Goal: Task Accomplishment & Management: Complete application form

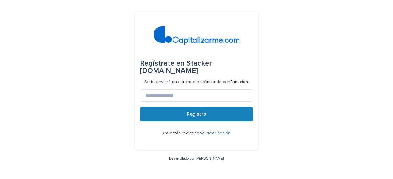
click at [302, 66] on div "Regístrate en Stacker [DOMAIN_NAME] Se le enviará un correo electrónico de conf…" at bounding box center [196, 89] width 393 height 179
click at [242, 92] on input at bounding box center [196, 95] width 113 height 12
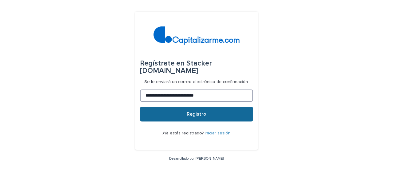
type input "**********"
click at [205, 115] on font "Registro" at bounding box center [197, 114] width 20 height 5
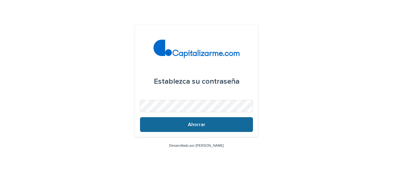
click at [202, 130] on button "Ahorrar" at bounding box center [196, 124] width 113 height 15
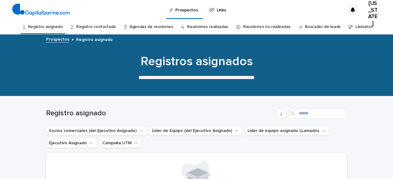
click at [215, 29] on font "Reuniones realizadas" at bounding box center [207, 26] width 41 height 5
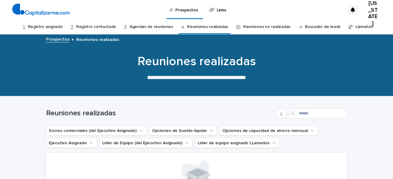
click at [53, 28] on font "Registro asignado" at bounding box center [45, 27] width 35 height 4
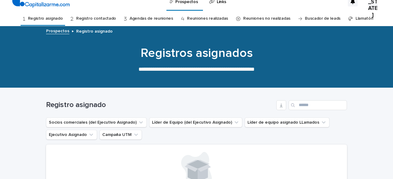
scroll to position [6, 0]
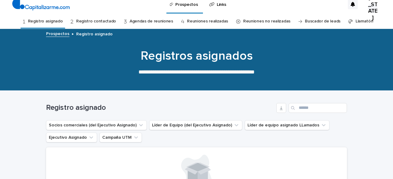
click at [108, 22] on font "Registro contactado" at bounding box center [96, 21] width 40 height 4
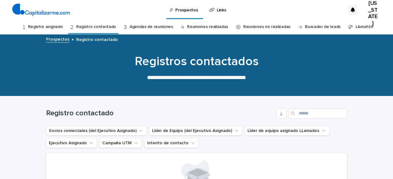
scroll to position [2, 0]
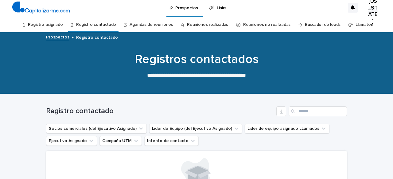
click at [158, 27] on font "Agendas de reuniones" at bounding box center [152, 24] width 44 height 4
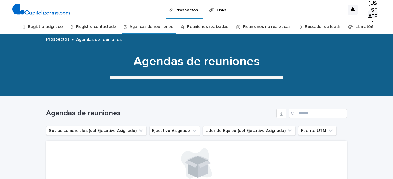
click at [62, 27] on font "Registro asignado" at bounding box center [45, 27] width 35 height 4
